Goal: Task Accomplishment & Management: Manage account settings

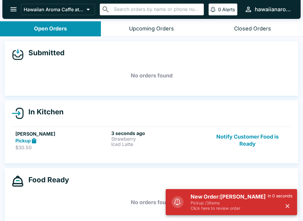
click at [175, 135] on h6 "3 seconds ago" at bounding box center [157, 133] width 93 height 6
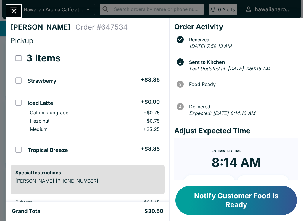
click at [240, 194] on button "Notify Customer Food is Ready" at bounding box center [235, 200] width 121 height 29
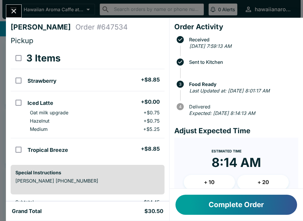
click at [18, 11] on button "Close" at bounding box center [13, 11] width 15 height 13
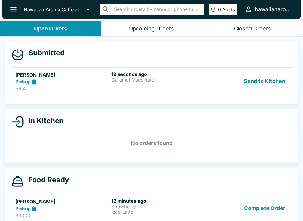
click at [262, 79] on button "Send to Kitchen" at bounding box center [264, 81] width 46 height 20
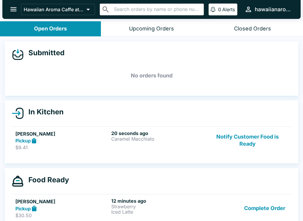
click at [173, 144] on div "20 seconds ago [PERSON_NAME]" at bounding box center [157, 140] width 93 height 20
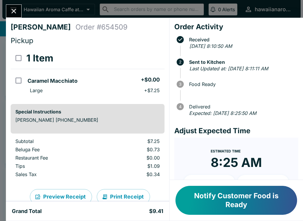
click at [248, 205] on button "Notify Customer Food is Ready" at bounding box center [235, 200] width 121 height 29
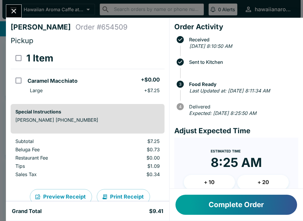
click at [15, 13] on icon "Close" at bounding box center [14, 11] width 5 height 5
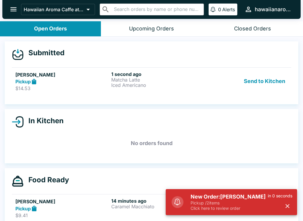
click at [116, 85] on p "Iced Americano" at bounding box center [157, 84] width 93 height 5
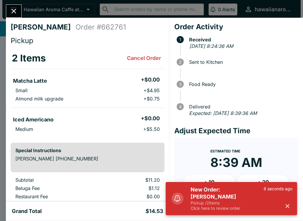
click at [286, 208] on icon "button" at bounding box center [287, 206] width 7 height 7
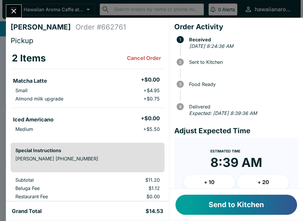
click at [265, 201] on button "Send to Kitchen" at bounding box center [235, 205] width 121 height 20
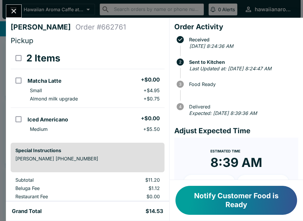
click at [6, 2] on div "[PERSON_NAME] Order # 662761 Pickup 2 Items Matcha Latte + $0.00 Small + $4.95 …" at bounding box center [151, 110] width 303 height 221
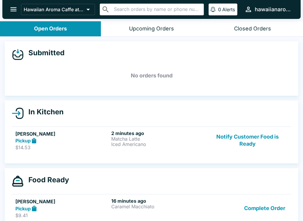
click at [251, 143] on button "Notify Customer Food is Ready" at bounding box center [247, 140] width 80 height 20
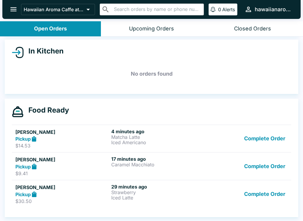
scroll to position [61, 0]
click at [177, 132] on h6 "4 minutes ago" at bounding box center [157, 132] width 93 height 6
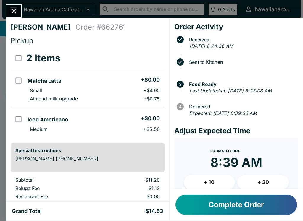
click at [7, 9] on button "Close" at bounding box center [13, 11] width 15 height 13
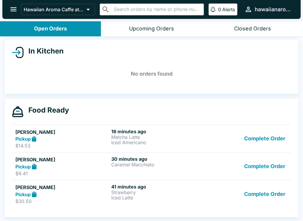
click at [269, 139] on button "Complete Order" at bounding box center [264, 139] width 46 height 20
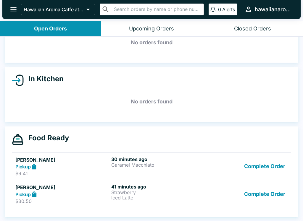
scroll to position [33, 0]
click at [272, 168] on button "Complete Order" at bounding box center [264, 166] width 46 height 20
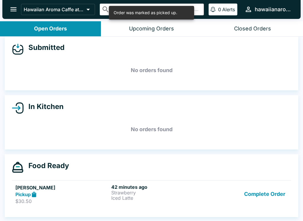
scroll to position [5, 0]
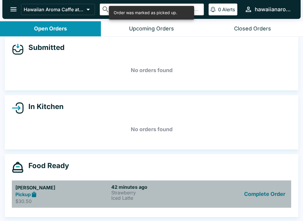
click at [135, 190] on p "Strawberry" at bounding box center [157, 192] width 93 height 5
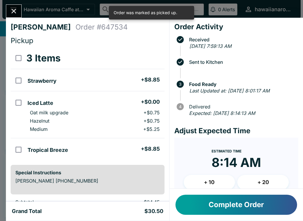
click at [14, 14] on icon "Close" at bounding box center [14, 11] width 8 height 8
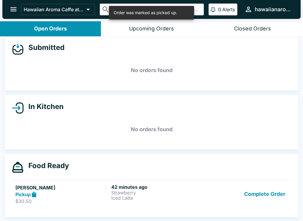
click at [263, 198] on button "Complete Order" at bounding box center [264, 194] width 46 height 20
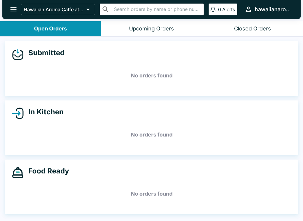
scroll to position [1, 0]
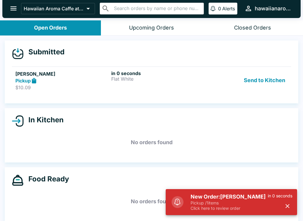
click at [170, 81] on p "Flat White" at bounding box center [157, 78] width 93 height 5
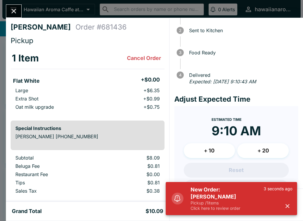
scroll to position [33, 0]
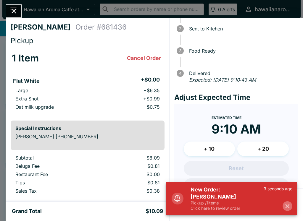
click at [288, 208] on icon "button" at bounding box center [287, 206] width 7 height 7
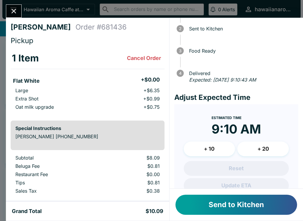
click at [244, 207] on button "Send to Kitchen" at bounding box center [235, 205] width 121 height 20
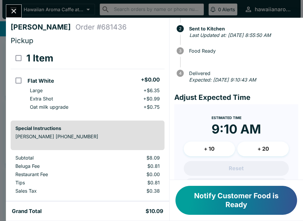
click at [13, 12] on icon "Close" at bounding box center [14, 11] width 5 height 5
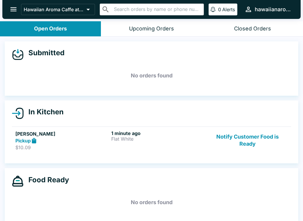
click at [246, 144] on button "Notify Customer Food is Ready" at bounding box center [247, 140] width 80 height 20
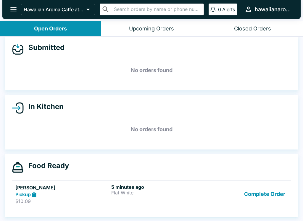
scroll to position [5, 0]
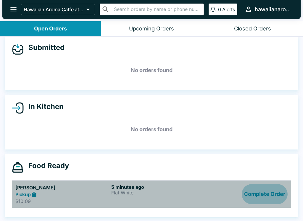
click at [267, 196] on button "Complete Order" at bounding box center [264, 194] width 46 height 20
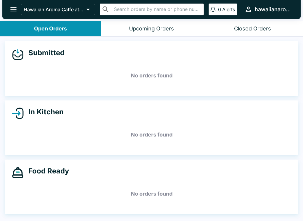
scroll to position [1, 0]
